Goal: Check status

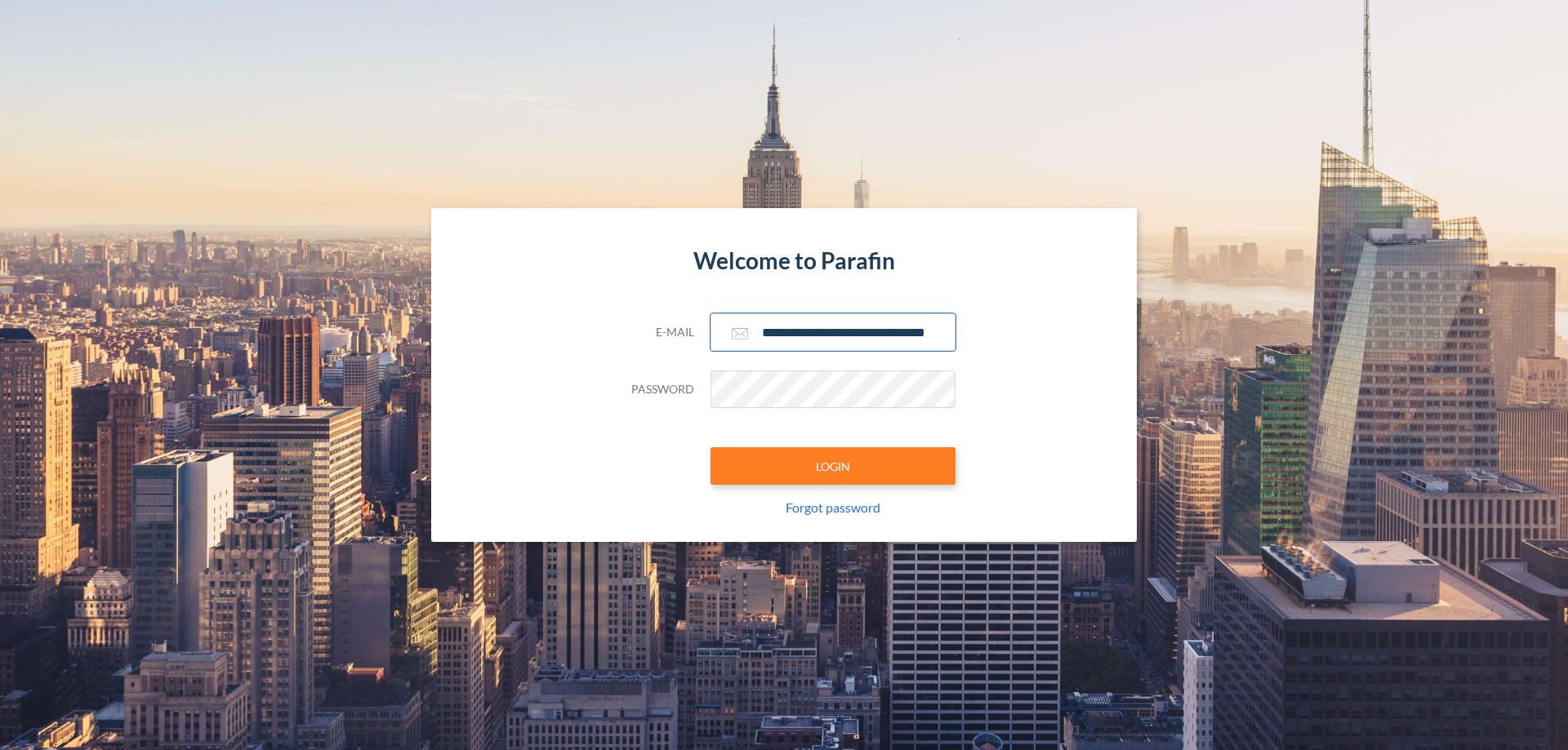
type input "**********"
click at [833, 466] on button "LOGIN" at bounding box center [834, 466] width 245 height 37
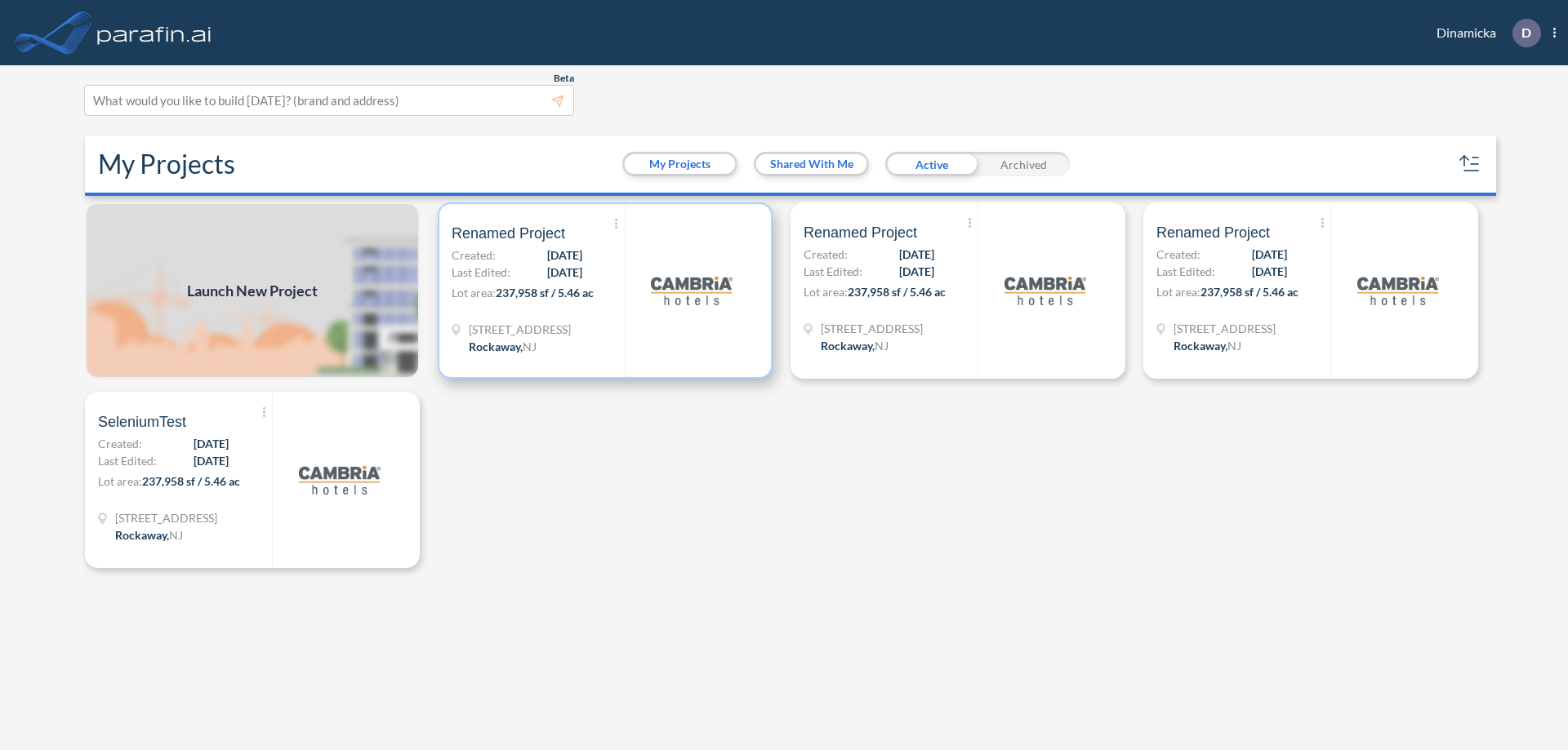
scroll to position [4, 0]
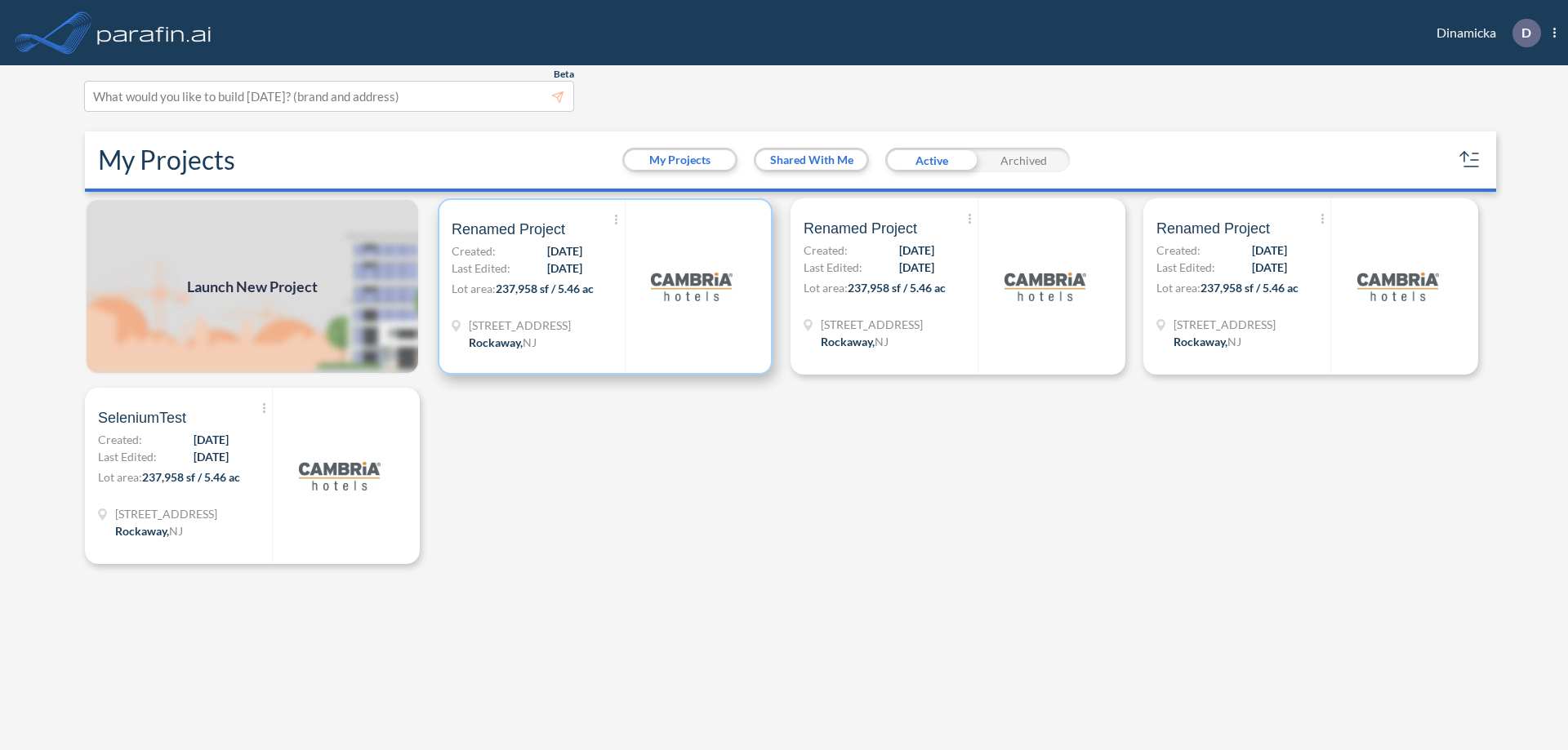
click at [605, 287] on p "Lot area: 237,958 sf / 5.46 ac" at bounding box center [538, 291] width 173 height 23
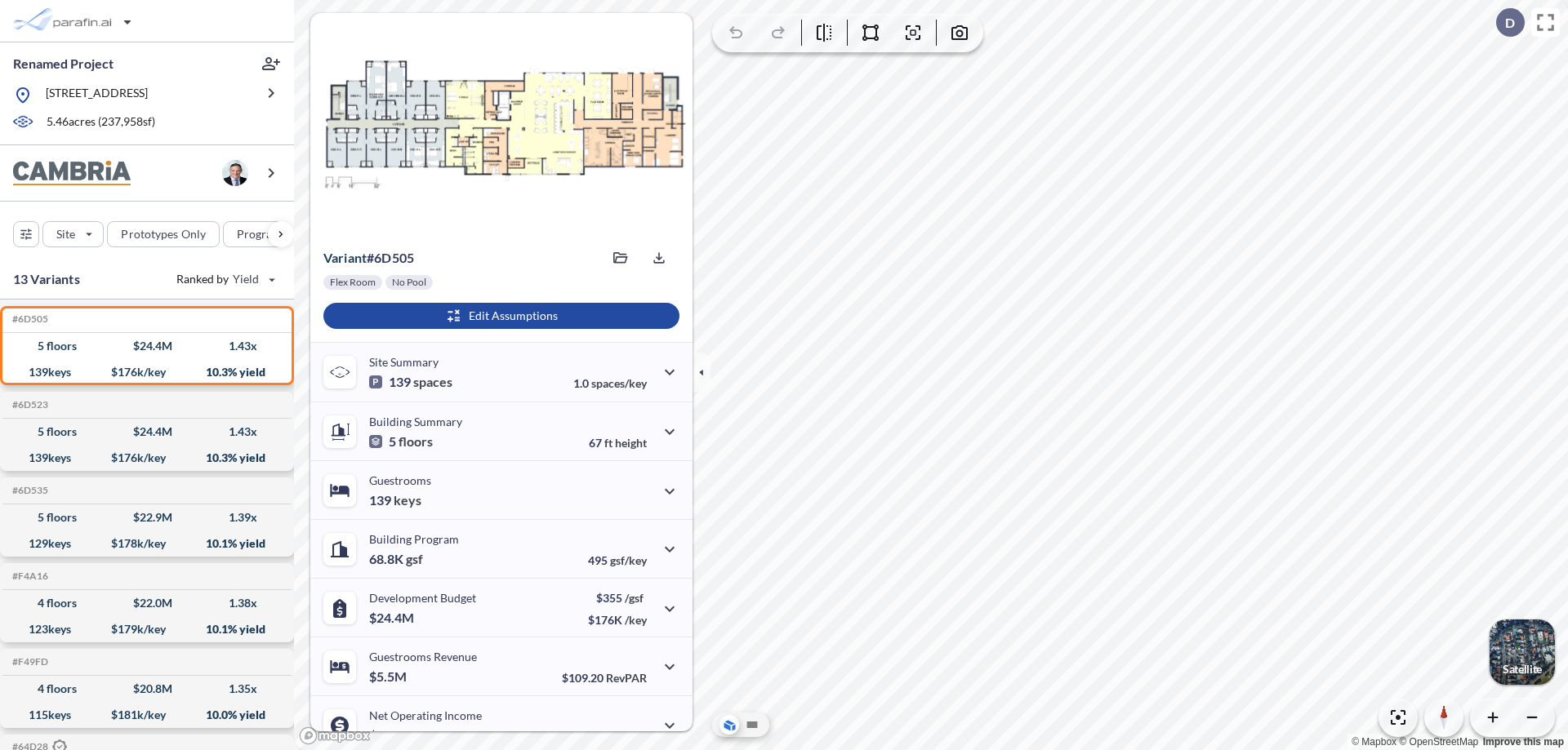
scroll to position [82, 0]
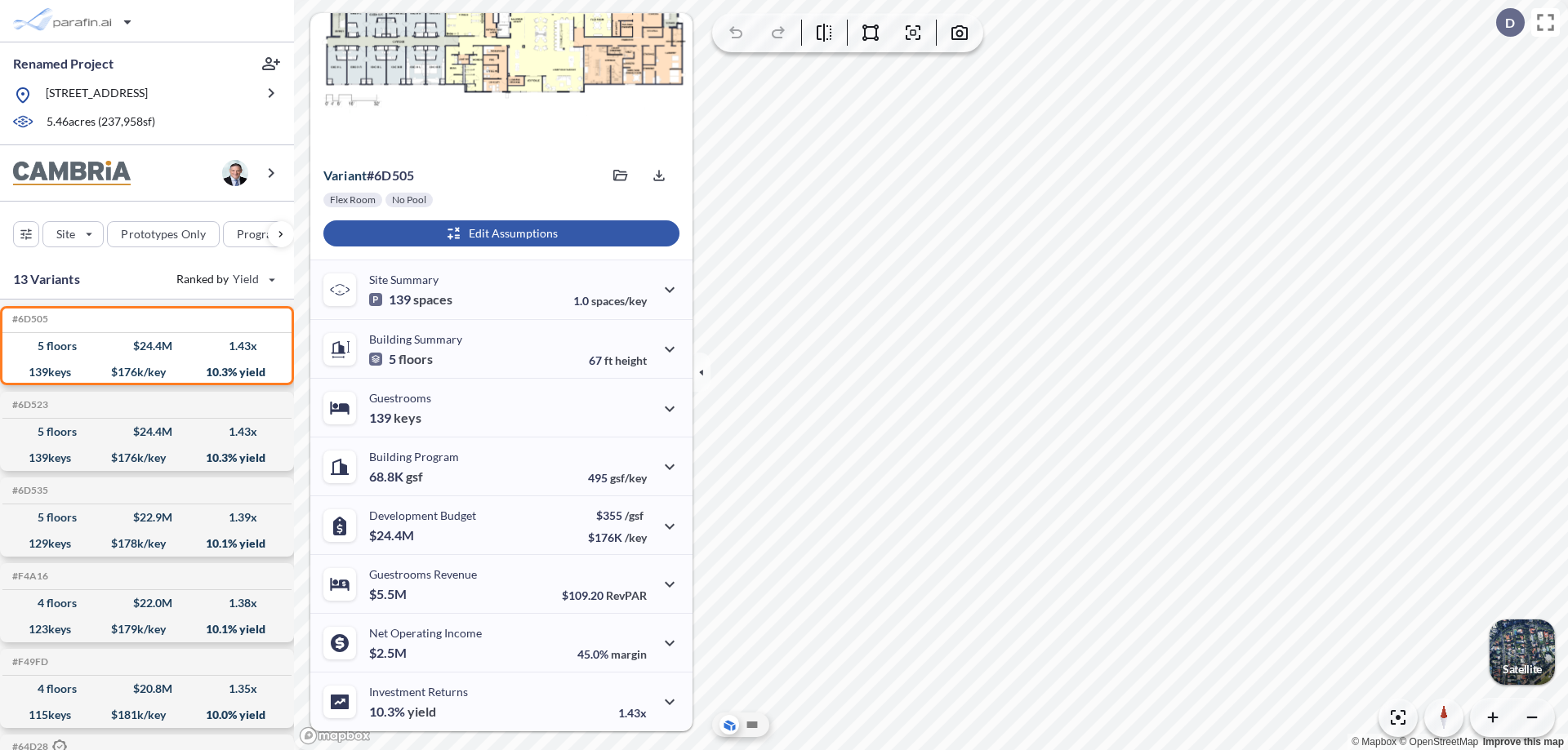
click at [499, 233] on div "button" at bounding box center [501, 233] width 356 height 26
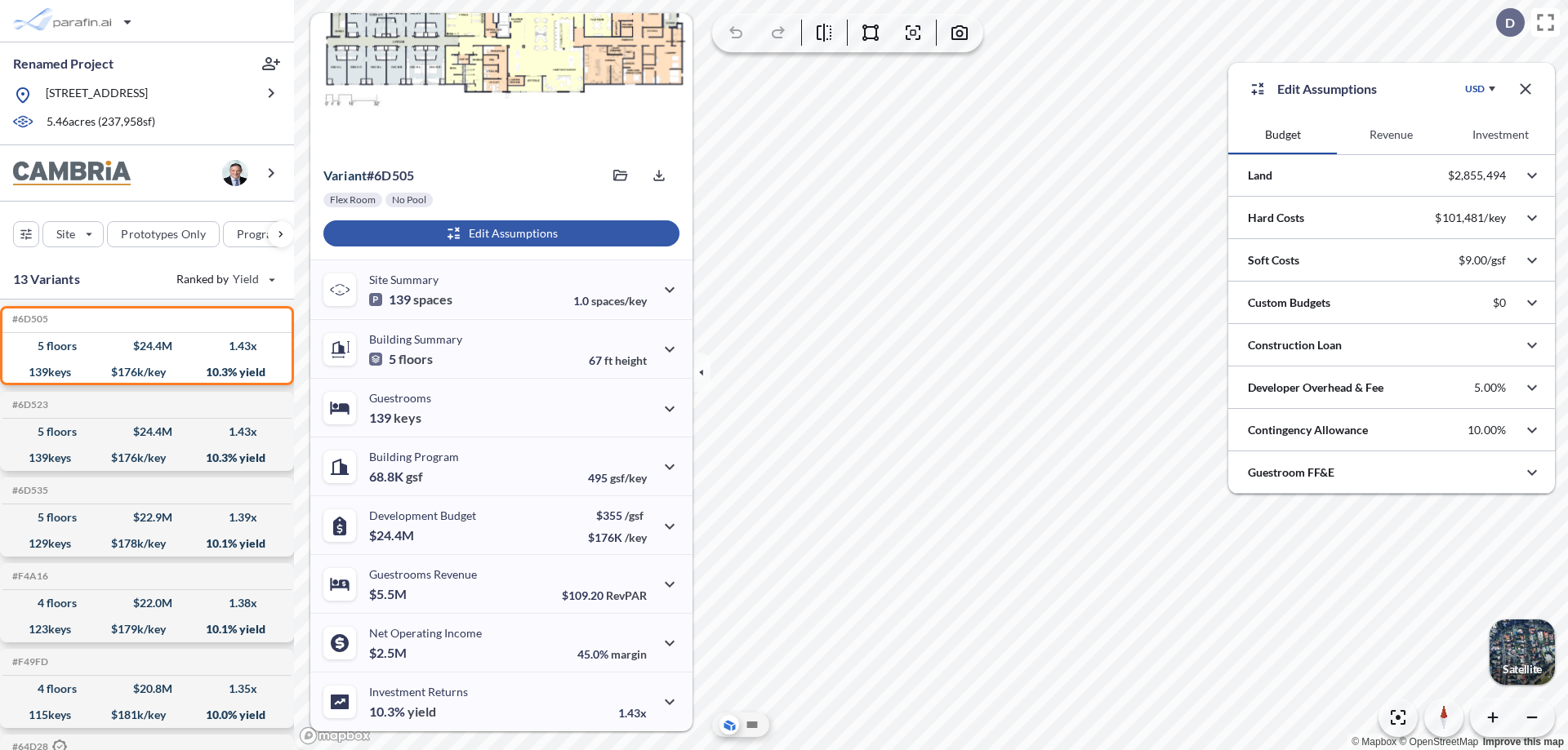
click at [1391, 135] on button "Revenue" at bounding box center [1391, 135] width 109 height 39
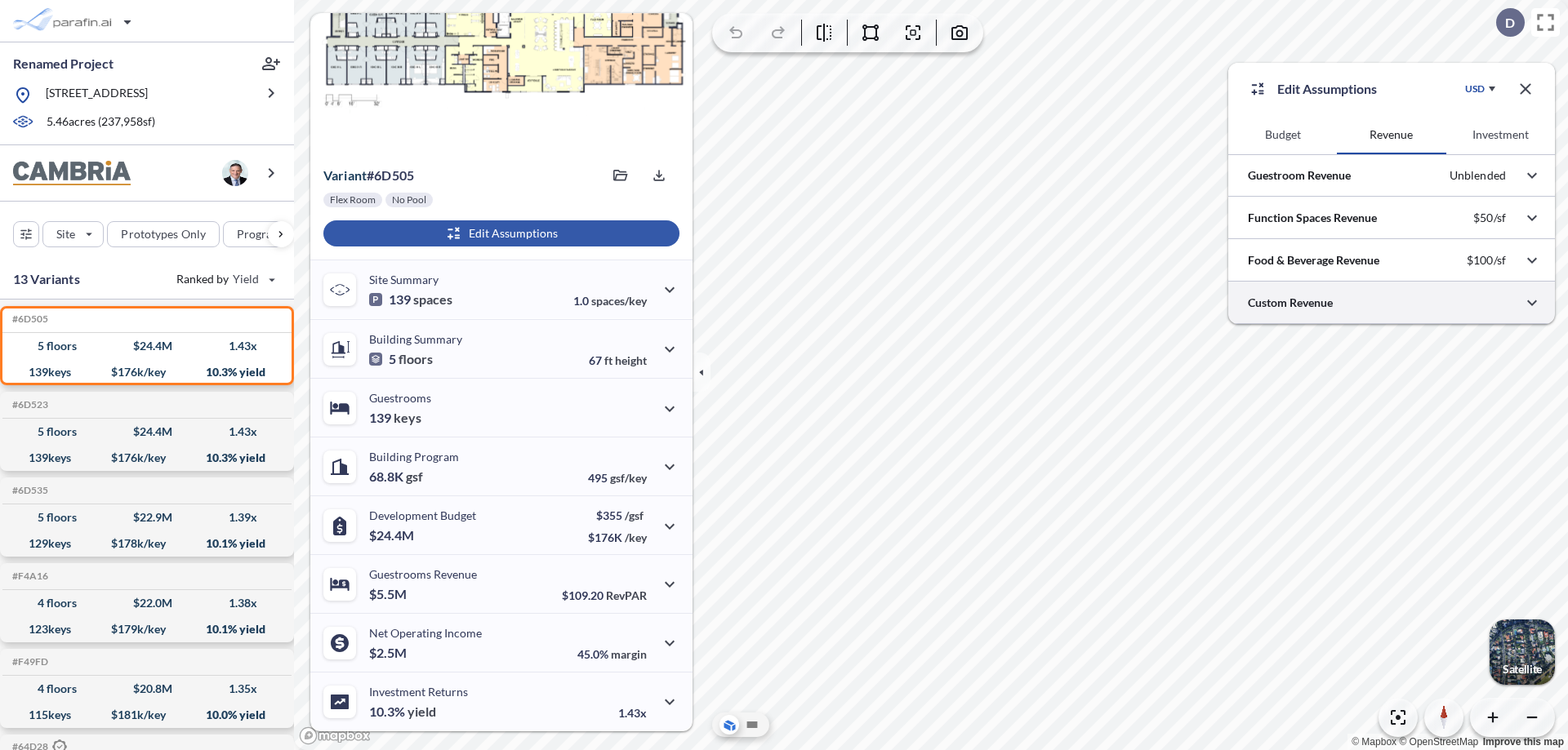
click at [1392, 302] on div at bounding box center [1391, 302] width 327 height 41
